Goal: Find specific page/section: Find specific page/section

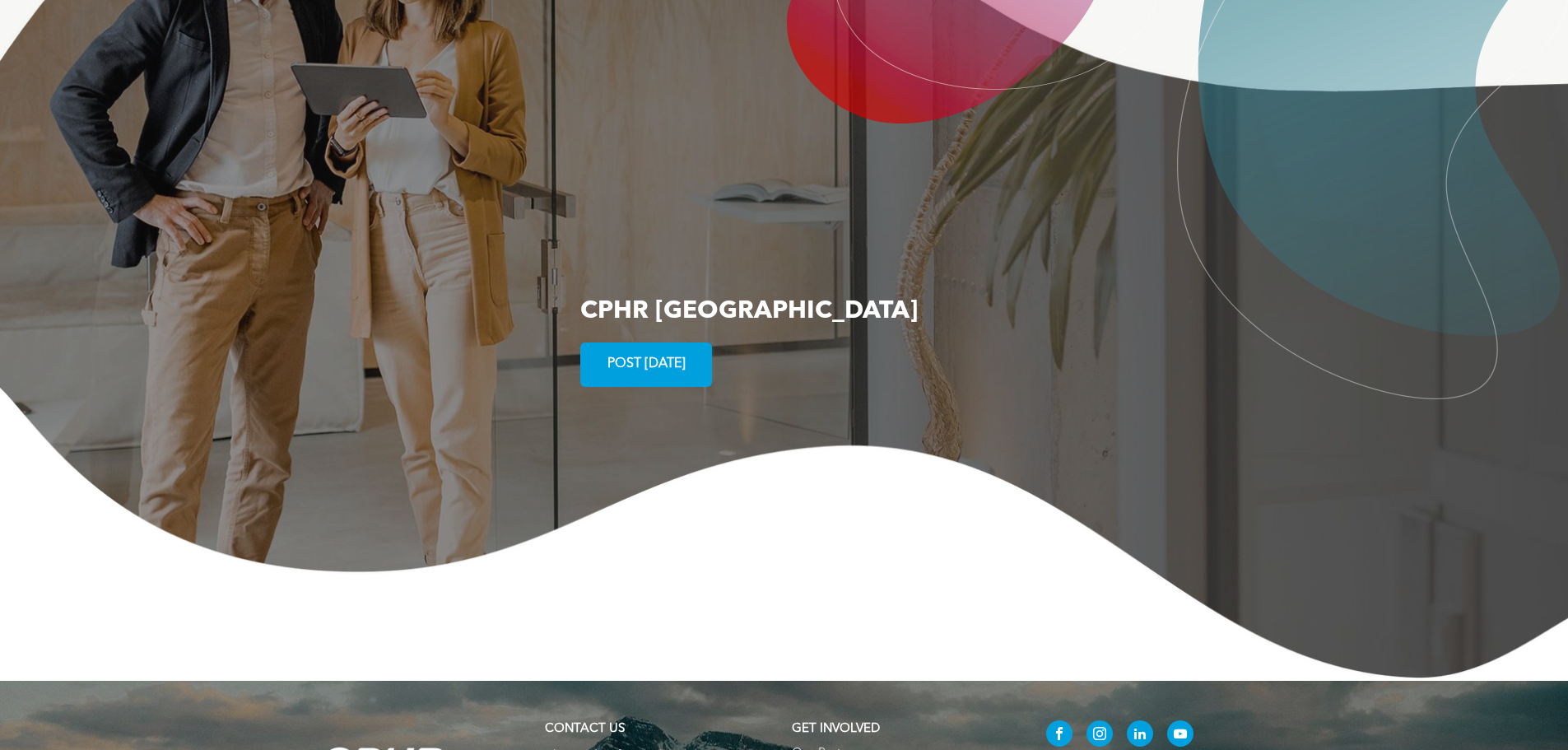
scroll to position [3022, 0]
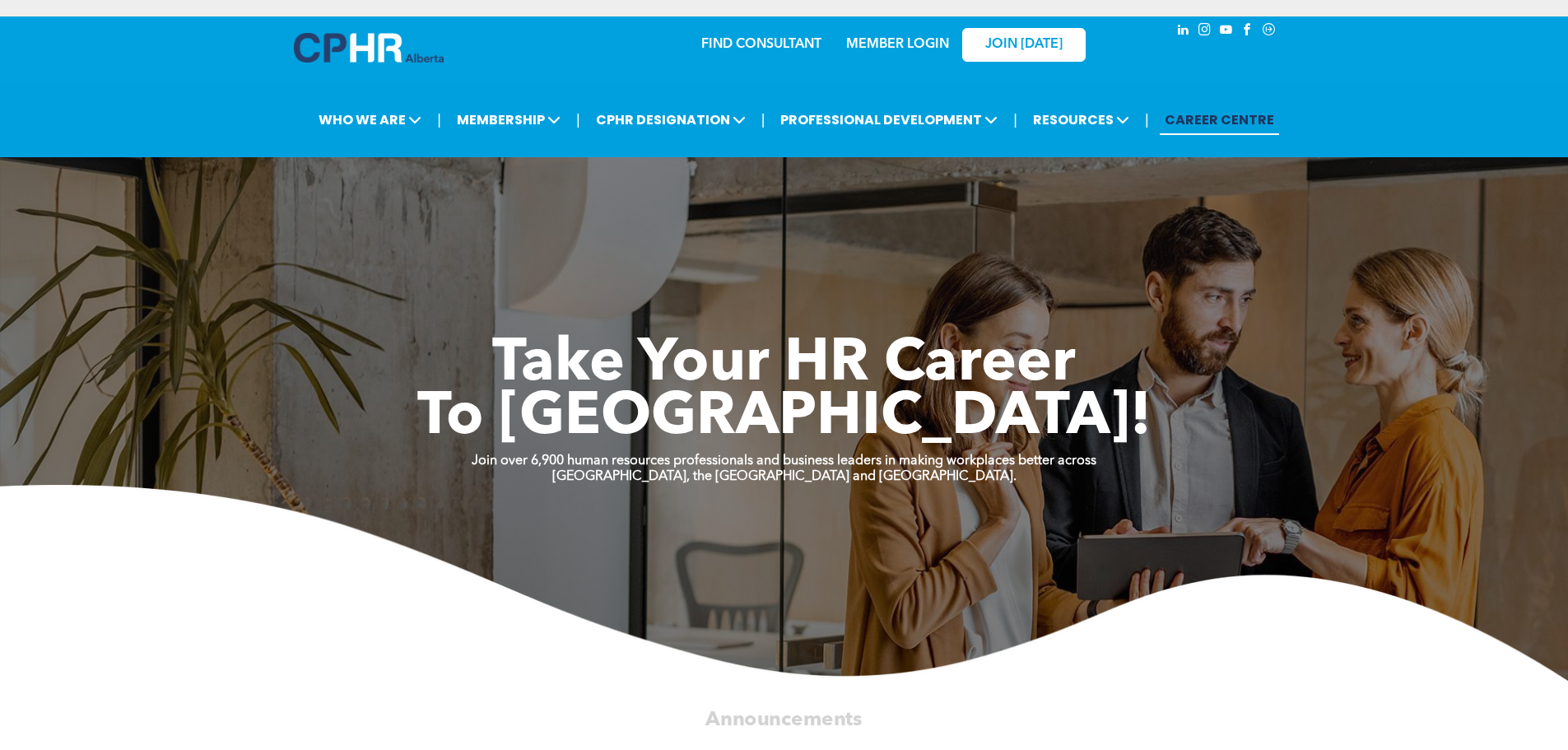
click at [1210, 130] on link "CAREER CENTRE" at bounding box center [1219, 119] width 119 height 31
